Goal: Navigation & Orientation: Find specific page/section

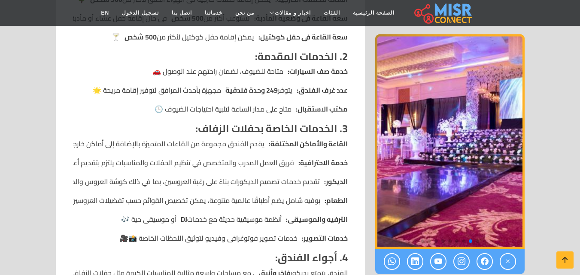
scroll to position [300, 0]
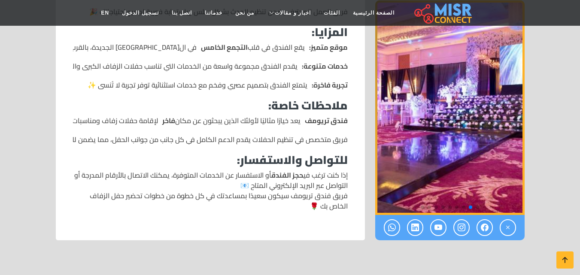
scroll to position [816, 0]
